Goal: Task Accomplishment & Management: Use online tool/utility

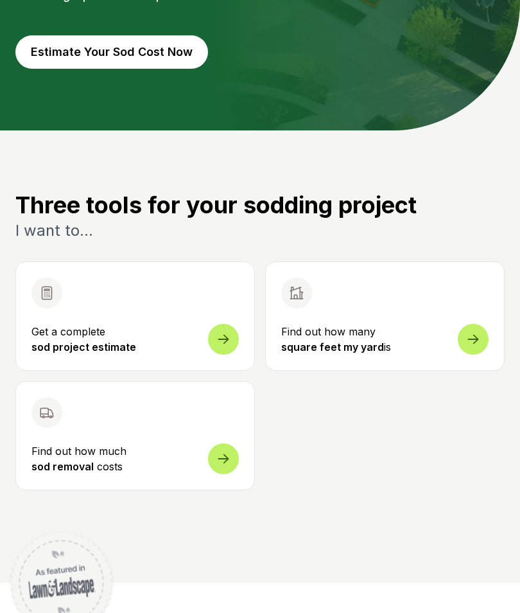
scroll to position [328, 0]
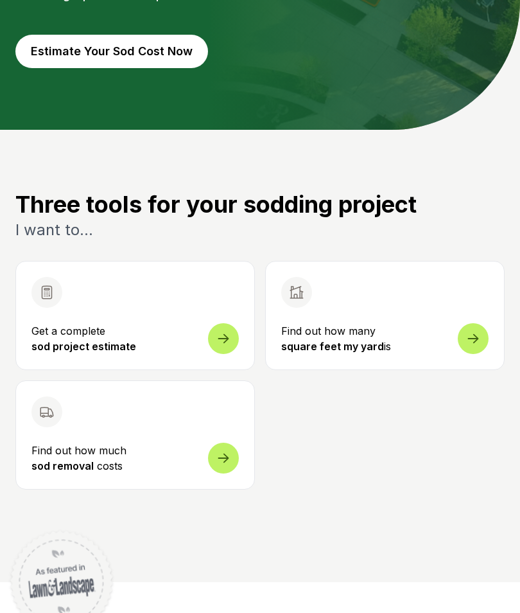
click at [480, 333] on icon at bounding box center [473, 338] width 15 height 15
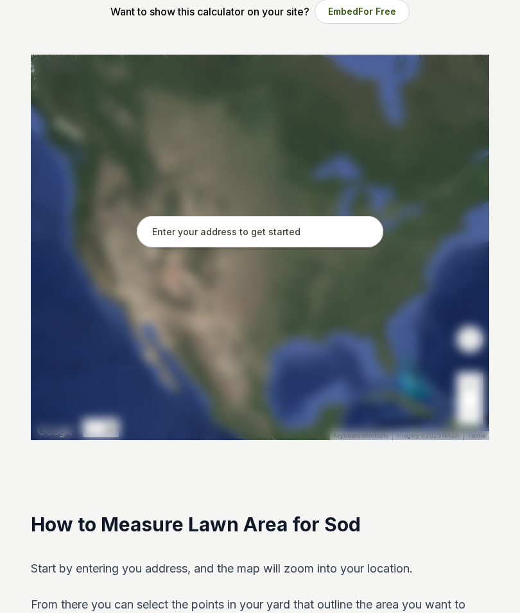
scroll to position [218, 0]
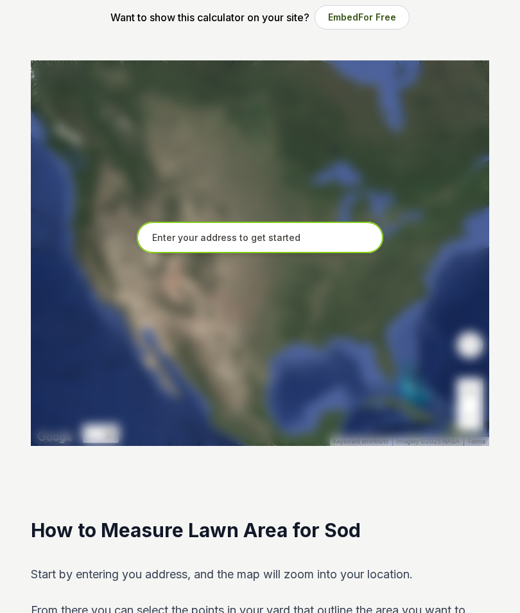
click at [329, 231] on input "text" at bounding box center [260, 238] width 247 height 32
type input "[STREET_ADDRESS]"
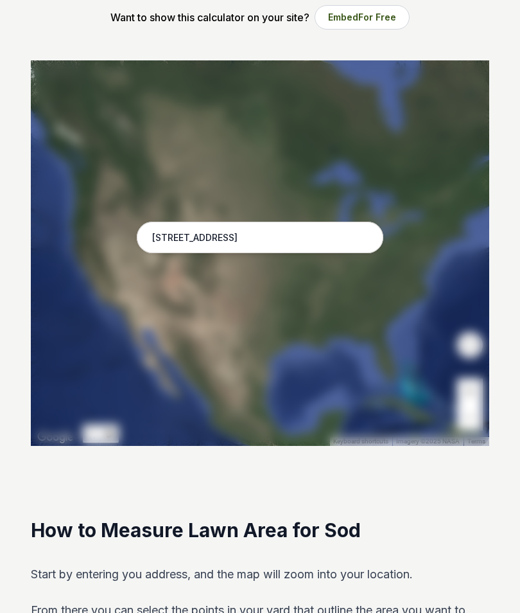
click at [386, 313] on div at bounding box center [260, 252] width 459 height 385
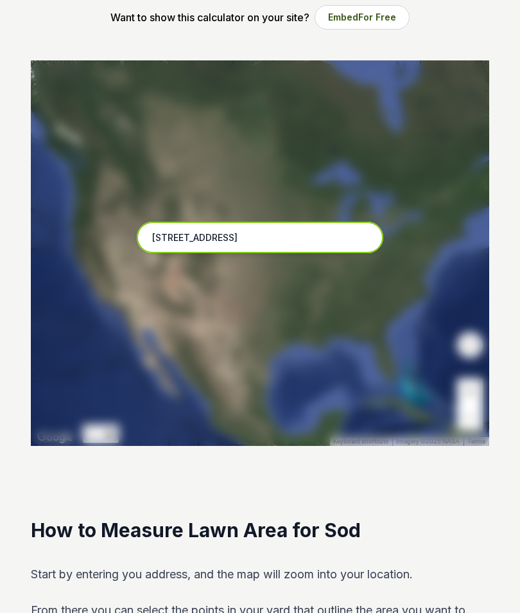
click at [297, 232] on input "[STREET_ADDRESS]" at bounding box center [260, 238] width 247 height 32
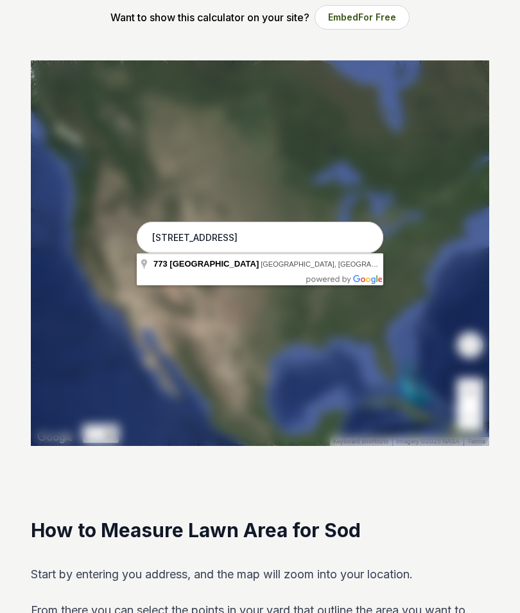
click at [315, 316] on div at bounding box center [260, 252] width 459 height 385
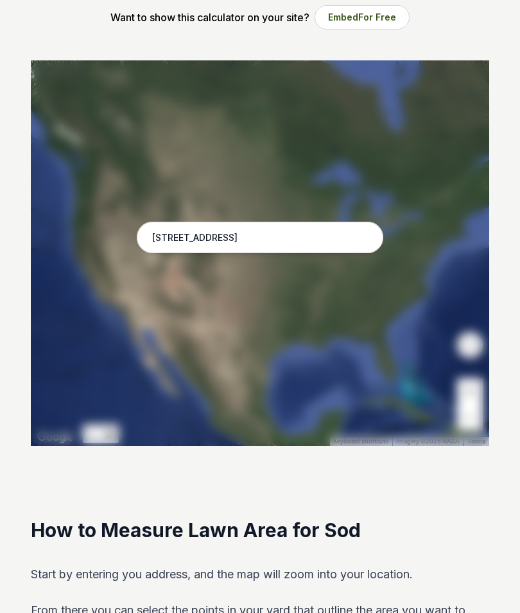
click at [303, 304] on div at bounding box center [260, 252] width 459 height 385
click at [383, 166] on div at bounding box center [260, 252] width 459 height 385
click at [420, 141] on div at bounding box center [260, 252] width 459 height 385
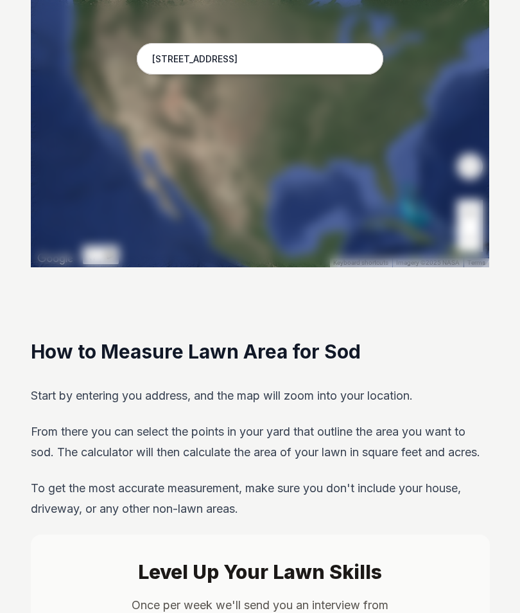
scroll to position [397, 0]
click at [380, 200] on div at bounding box center [260, 74] width 459 height 385
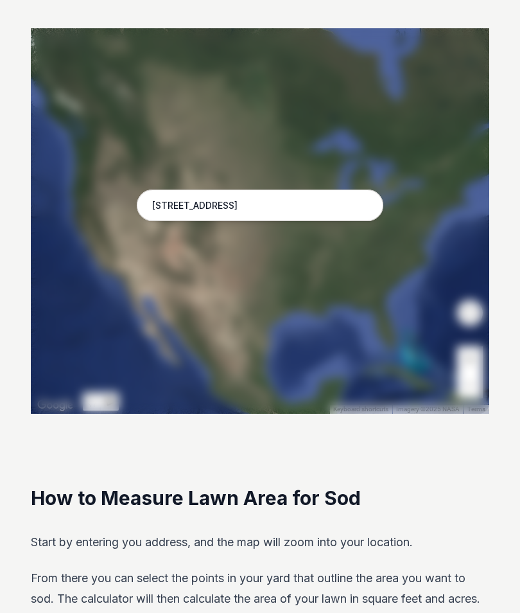
scroll to position [226, 0]
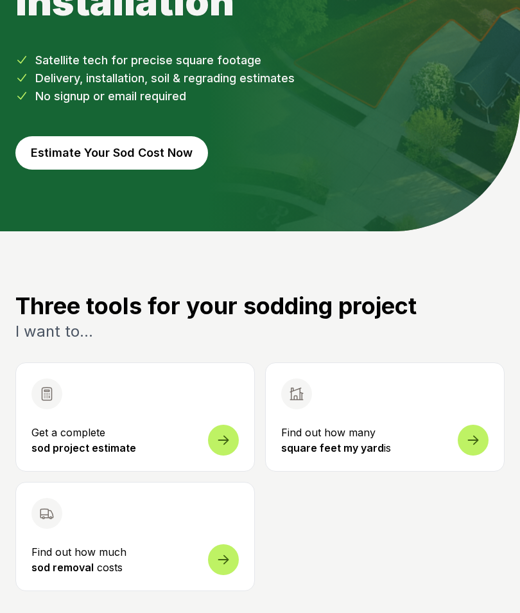
scroll to position [383, 0]
